Goal: Transaction & Acquisition: Purchase product/service

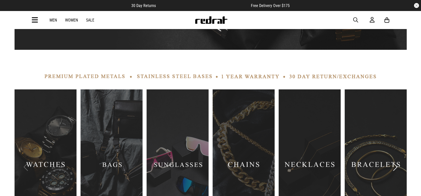
scroll to position [214, 0]
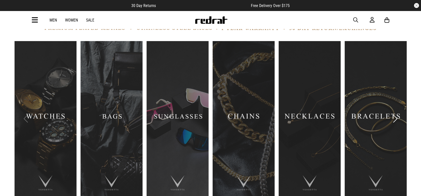
click at [123, 99] on link "2 / 9" at bounding box center [112, 118] width 62 height 155
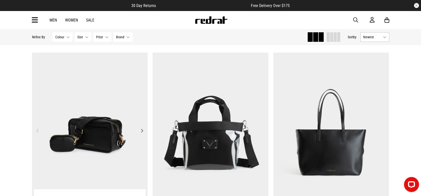
scroll to position [50, 0]
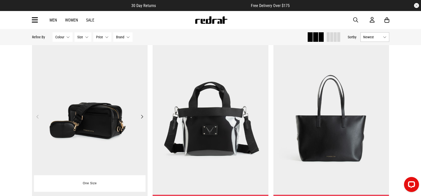
click at [89, 86] on img at bounding box center [90, 120] width 116 height 162
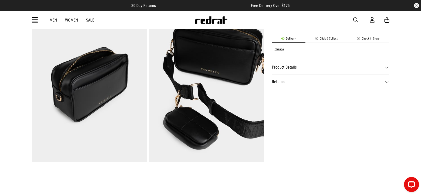
scroll to position [236, 0]
